Goal: Task Accomplishment & Management: Use online tool/utility

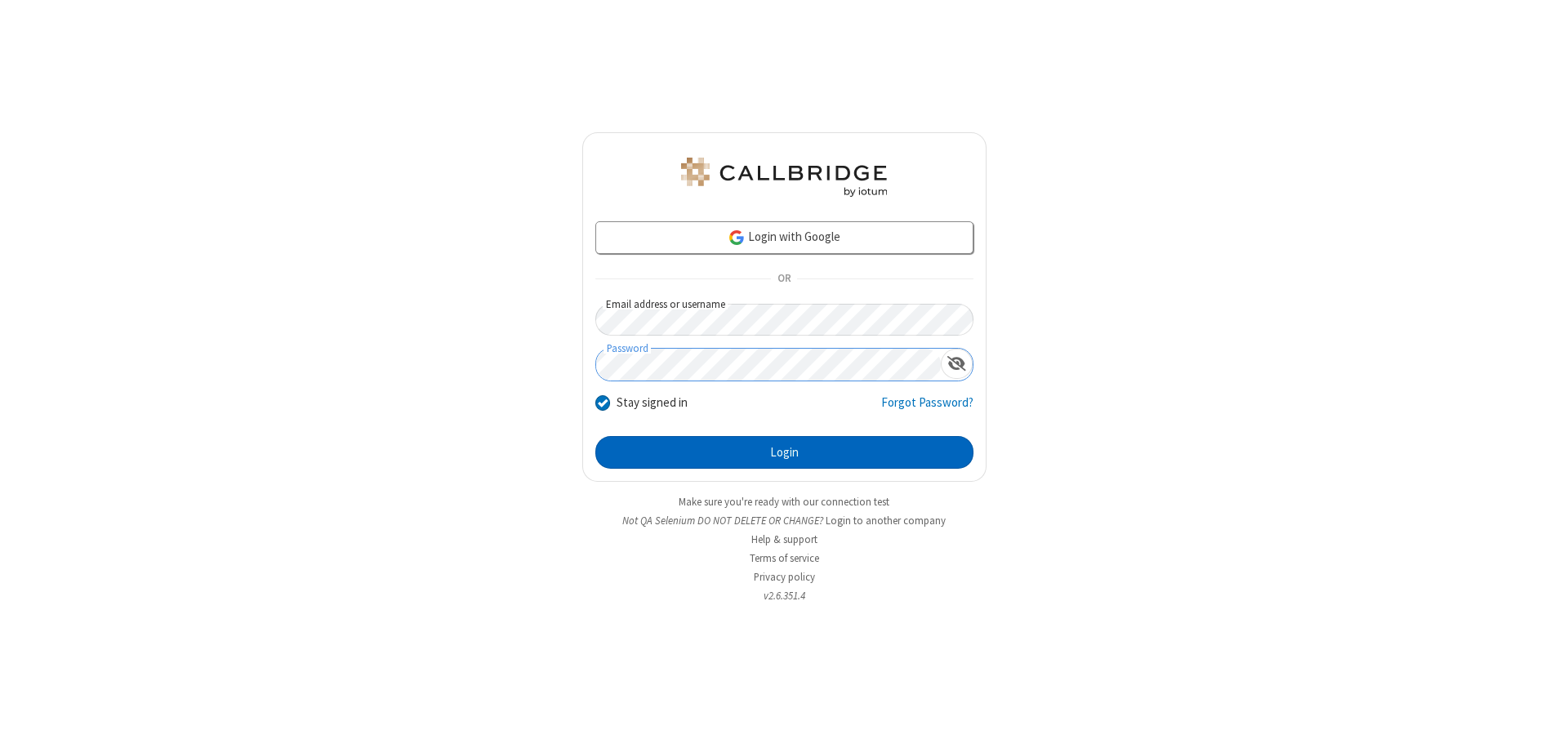
click at [784, 453] on button "Login" at bounding box center [784, 453] width 378 height 32
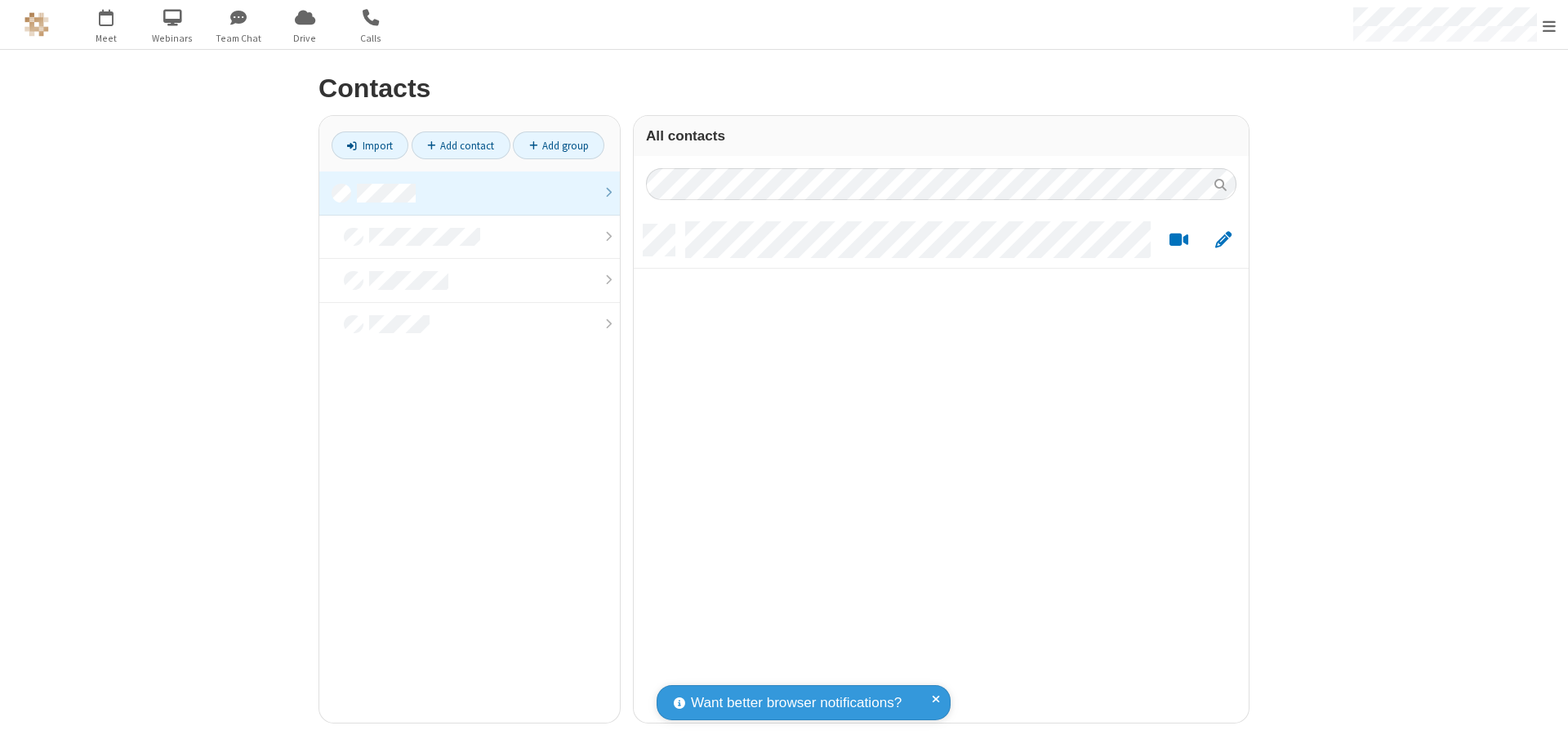
scroll to position [498, 603]
click at [469, 193] on link at bounding box center [469, 194] width 301 height 44
click at [370, 145] on link "Import" at bounding box center [370, 145] width 76 height 28
